Goal: Transaction & Acquisition: Purchase product/service

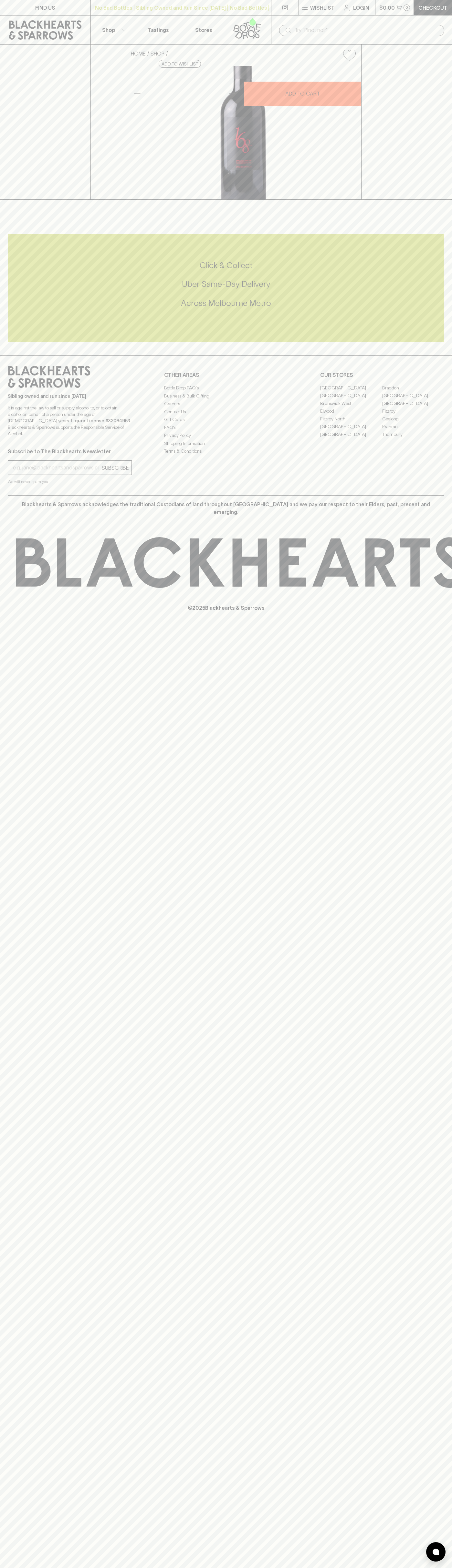
click at [451, 28] on div "​" at bounding box center [361, 30] width 181 height 29
click at [436, 782] on div "FIND US | No Bad Bottles | Sibling Owned and Run Since 2006 | No Bad Bottles | …" at bounding box center [226, 784] width 452 height 1568
click at [376, 1568] on html "FIND US | No Bad Bottles | Sibling Owned and Run Since 2006 | No Bad Bottles | …" at bounding box center [226, 784] width 452 height 1568
click at [19, 1531] on div "FIND US | No Bad Bottles | Sibling Owned and Run Since 2006 | No Bad Bottles | …" at bounding box center [226, 784] width 452 height 1568
